Goal: Task Accomplishment & Management: Manage account settings

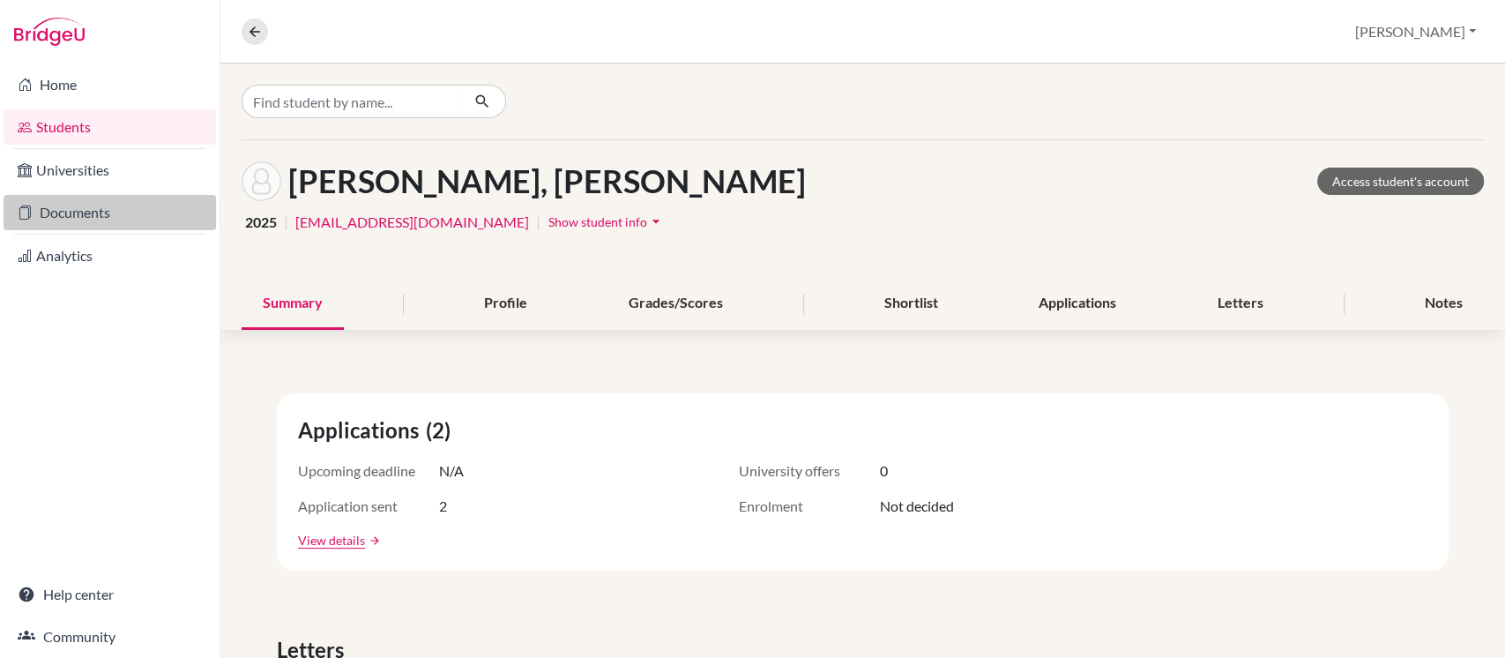
click at [56, 228] on link "Documents" at bounding box center [110, 212] width 213 height 35
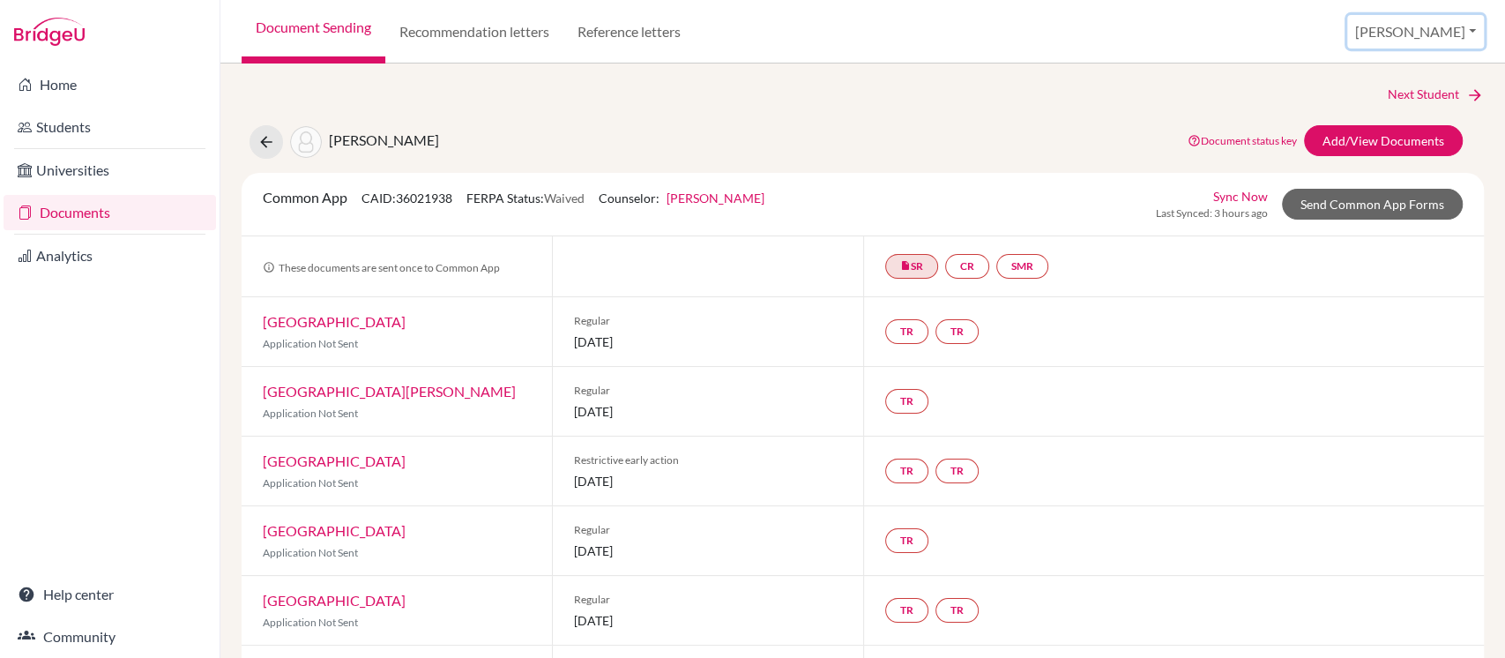
click at [1452, 34] on button "[PERSON_NAME]" at bounding box center [1416, 32] width 137 height 34
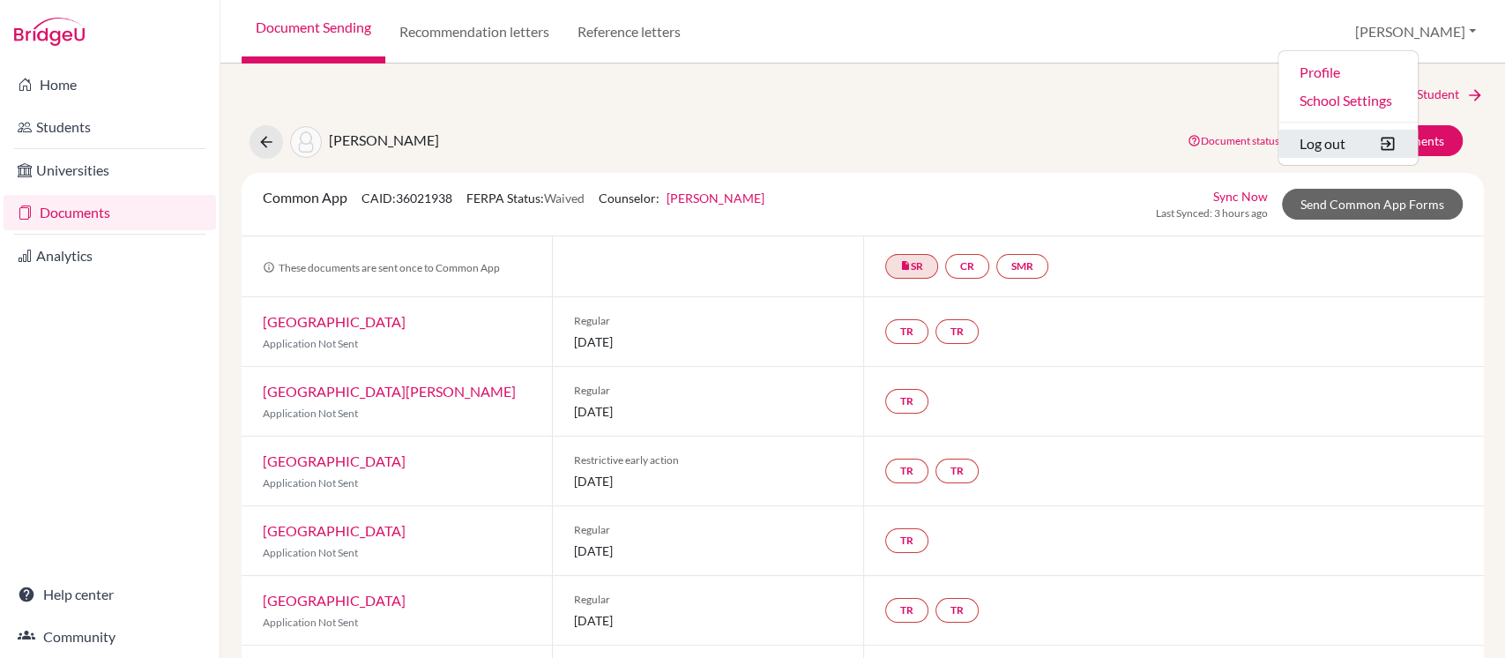
click at [1404, 145] on button "Log out" at bounding box center [1348, 144] width 139 height 28
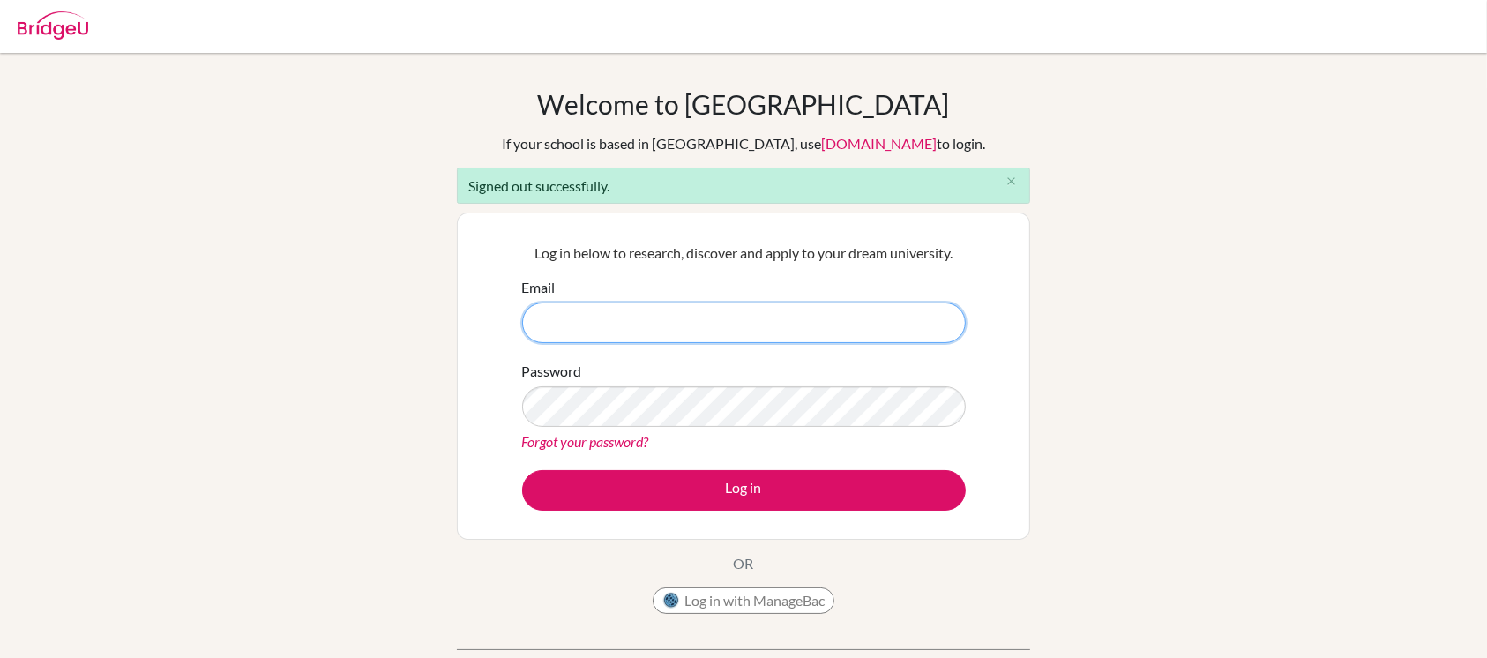
type input "[EMAIL_ADDRESS][DOMAIN_NAME]"
drag, startPoint x: 713, startPoint y: 326, endPoint x: 441, endPoint y: 304, distance: 272.5
click at [441, 304] on div "Welcome to BridgeU If your school is based in China, use app.bridge-u.com.cn to…" at bounding box center [743, 399] width 1487 height 622
click at [914, 340] on input "Email" at bounding box center [744, 322] width 444 height 41
click at [409, 407] on div "Welcome to BridgeU If your school is based in China, use app.bridge-u.com.cn to…" at bounding box center [743, 399] width 1487 height 622
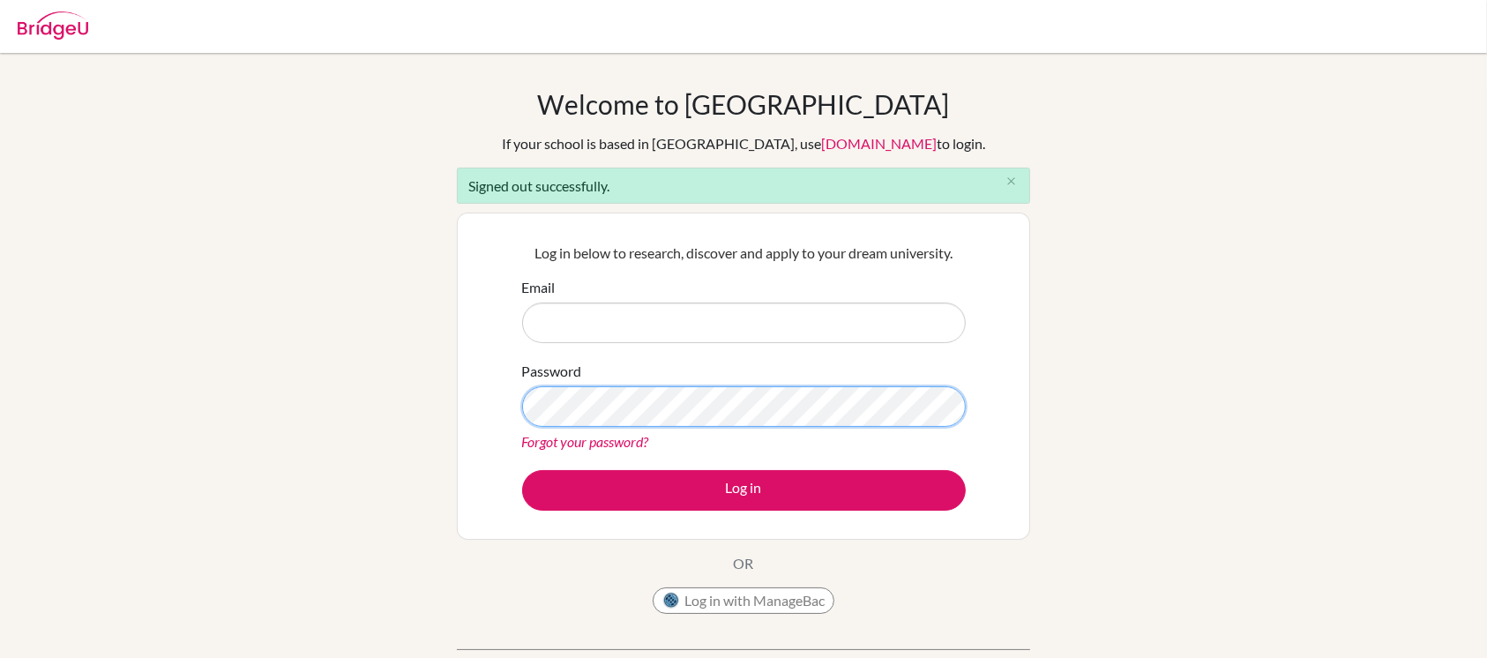
click at [321, 369] on div "Welcome to BridgeU If your school is based in China, use app.bridge-u.com.cn to…" at bounding box center [743, 399] width 1487 height 622
click at [782, 345] on form "Email Password Forgot your password? Log in" at bounding box center [744, 394] width 444 height 234
